Goal: Task Accomplishment & Management: Complete application form

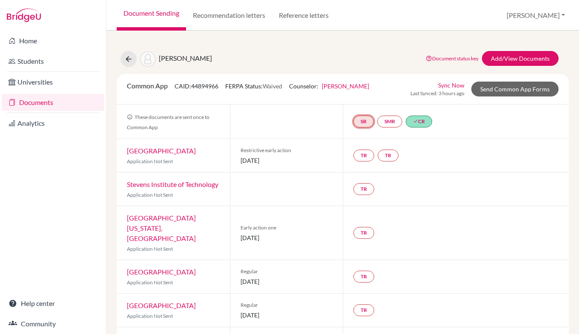
click at [358, 123] on link "SR" at bounding box center [363, 122] width 20 height 12
click at [498, 134] on div "SR School report School report Incomplete SMR done CR" at bounding box center [455, 122] width 226 height 34
click at [503, 55] on link "Add/View Documents" at bounding box center [520, 58] width 77 height 15
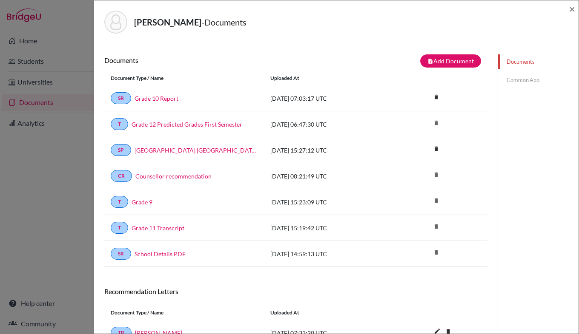
click at [516, 82] on link "Common App" at bounding box center [538, 80] width 80 height 15
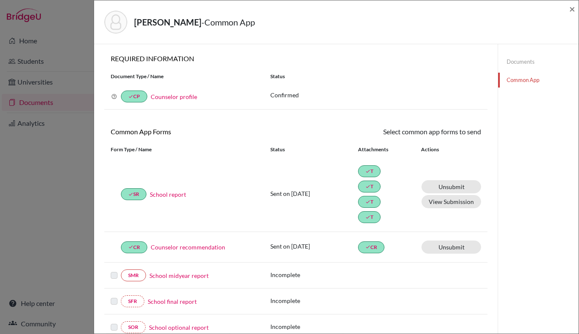
click at [206, 248] on link "Counselor recommendation" at bounding box center [188, 247] width 74 height 9
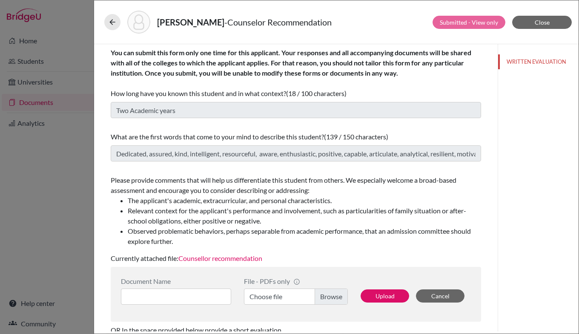
click at [240, 260] on link "Counsellor recommendation" at bounding box center [220, 258] width 84 height 8
click at [115, 23] on icon at bounding box center [112, 22] width 9 height 9
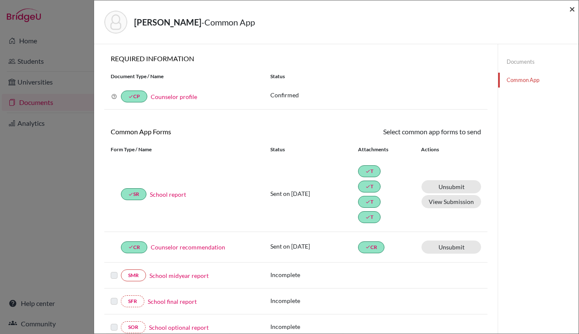
click at [572, 10] on span "×" at bounding box center [572, 9] width 6 height 12
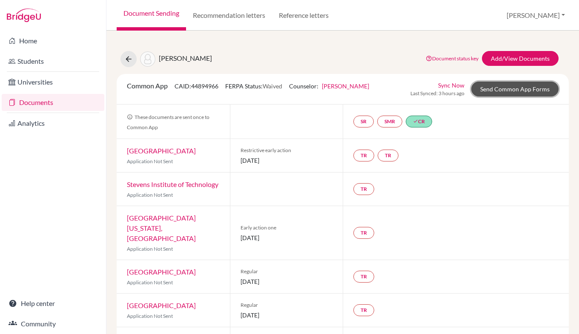
click at [486, 91] on link "Send Common App Forms" at bounding box center [514, 89] width 87 height 15
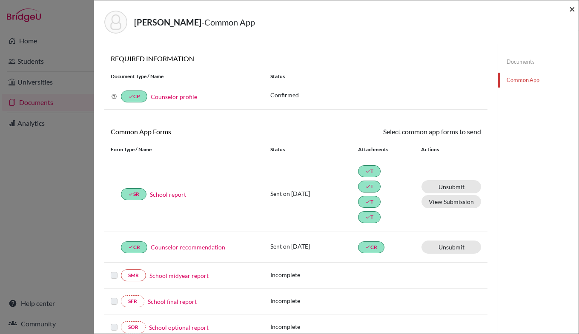
click at [571, 9] on span "×" at bounding box center [572, 9] width 6 height 12
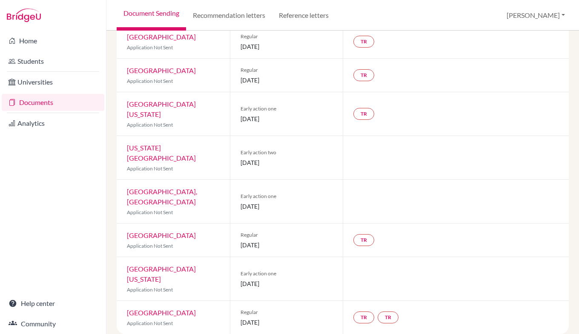
scroll to position [225, 0]
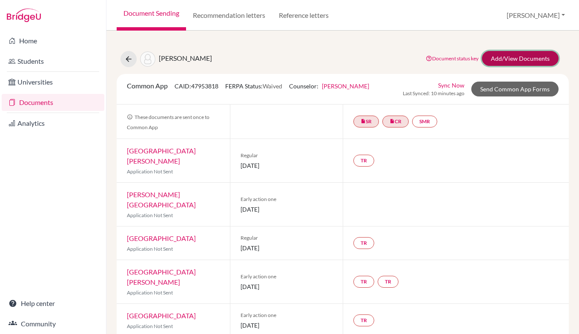
click at [519, 57] on link "Add/View Documents" at bounding box center [520, 58] width 77 height 15
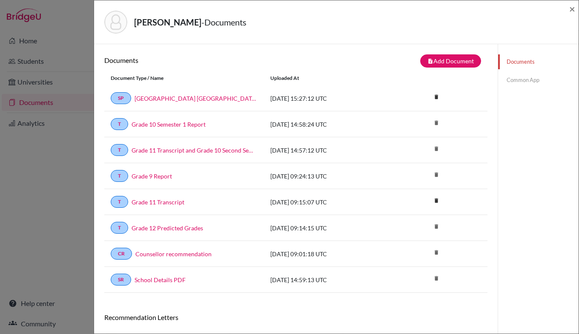
click at [520, 83] on link "Common App" at bounding box center [538, 80] width 80 height 15
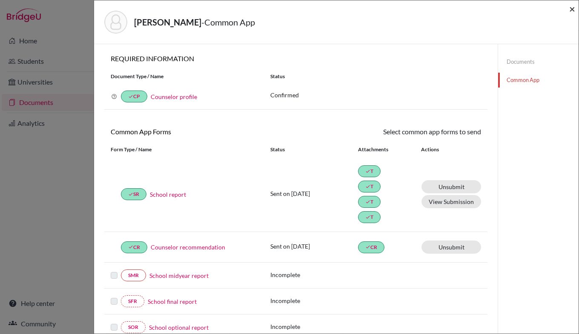
click at [571, 10] on span "×" at bounding box center [572, 9] width 6 height 12
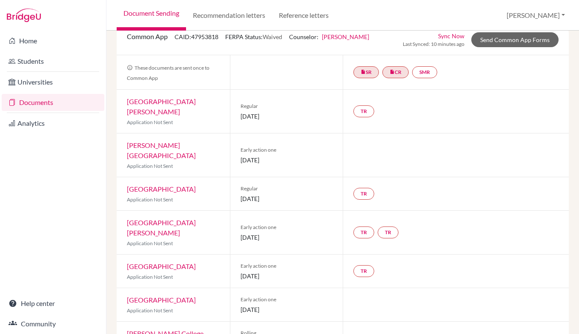
scroll to position [0, 0]
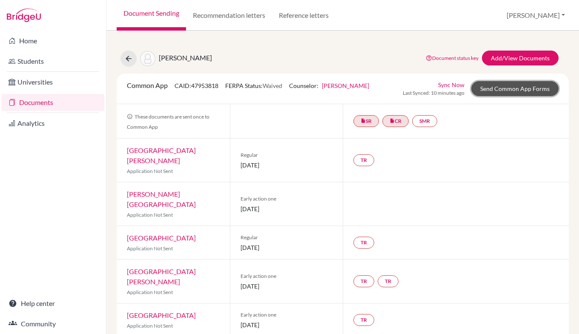
click at [530, 86] on link "Send Common App Forms" at bounding box center [514, 88] width 87 height 15
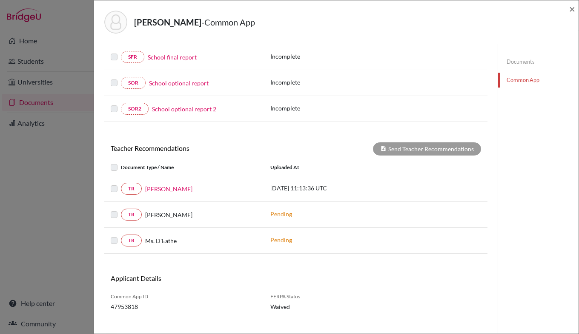
scroll to position [256, 0]
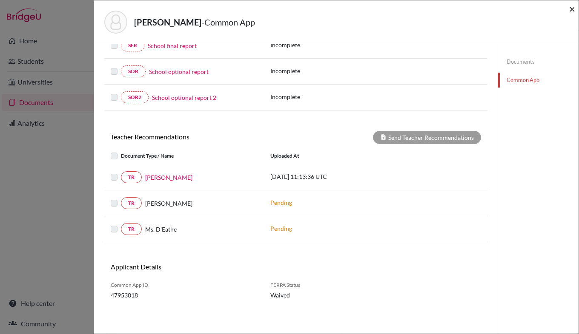
click at [572, 10] on span "×" at bounding box center [572, 9] width 6 height 12
